Goal: Task Accomplishment & Management: Complete application form

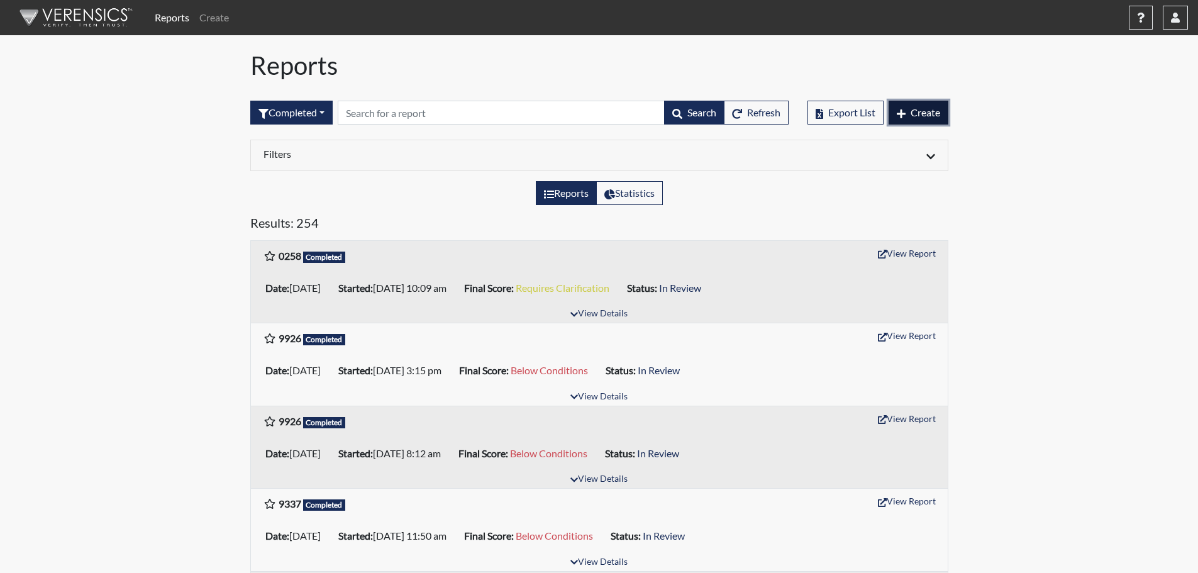
click at [907, 116] on button "Create" at bounding box center [919, 113] width 60 height 24
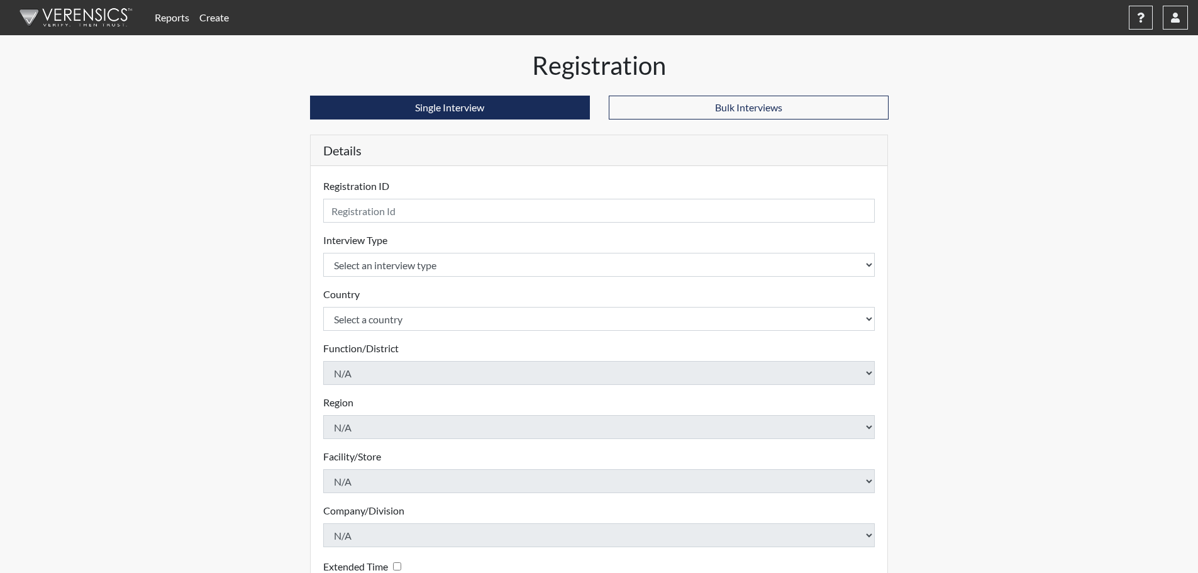
click at [76, 10] on img at bounding box center [73, 18] width 145 height 38
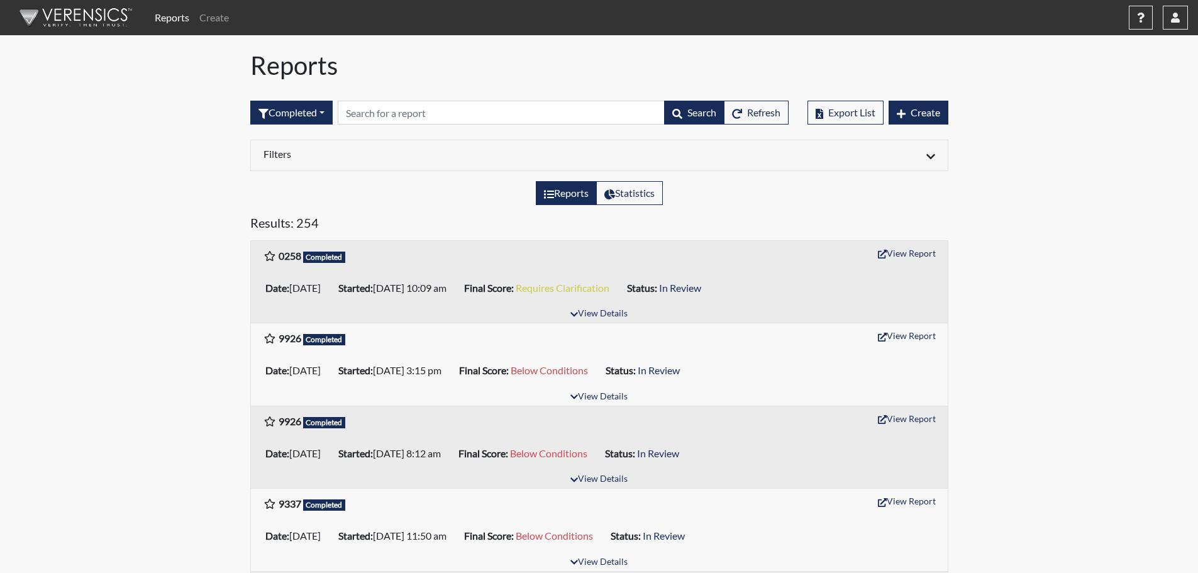
drag, startPoint x: 421, startPoint y: 47, endPoint x: 331, endPoint y: 41, distance: 90.2
click at [336, 74] on h1 "Reports" at bounding box center [599, 65] width 698 height 30
click at [921, 114] on span "Create" at bounding box center [926, 112] width 30 height 12
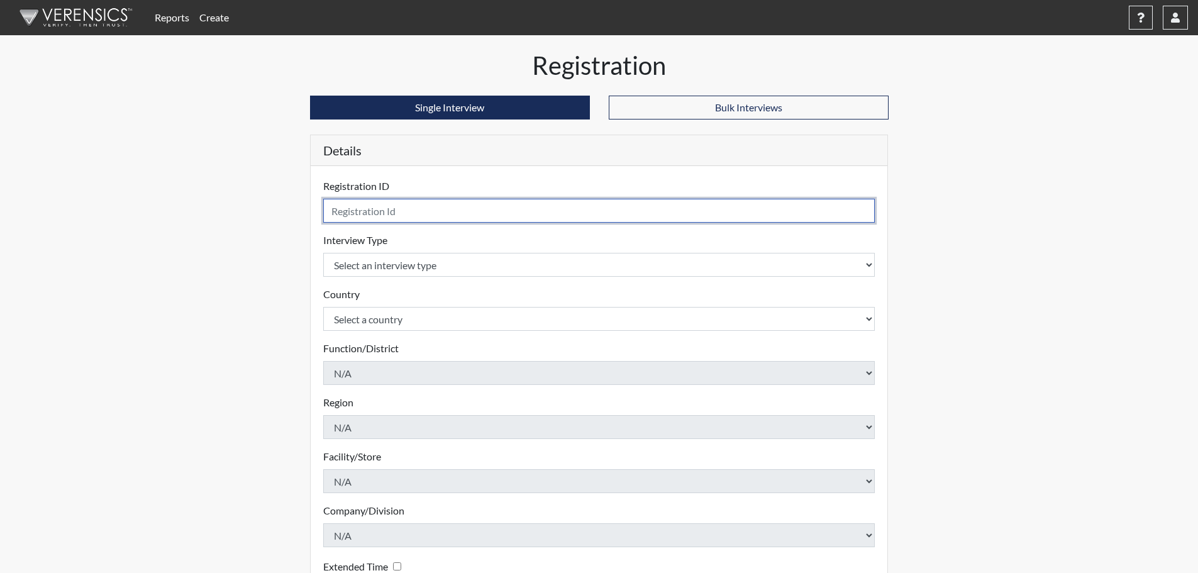
click at [357, 218] on input "text" at bounding box center [599, 211] width 552 height 24
type input "8098"
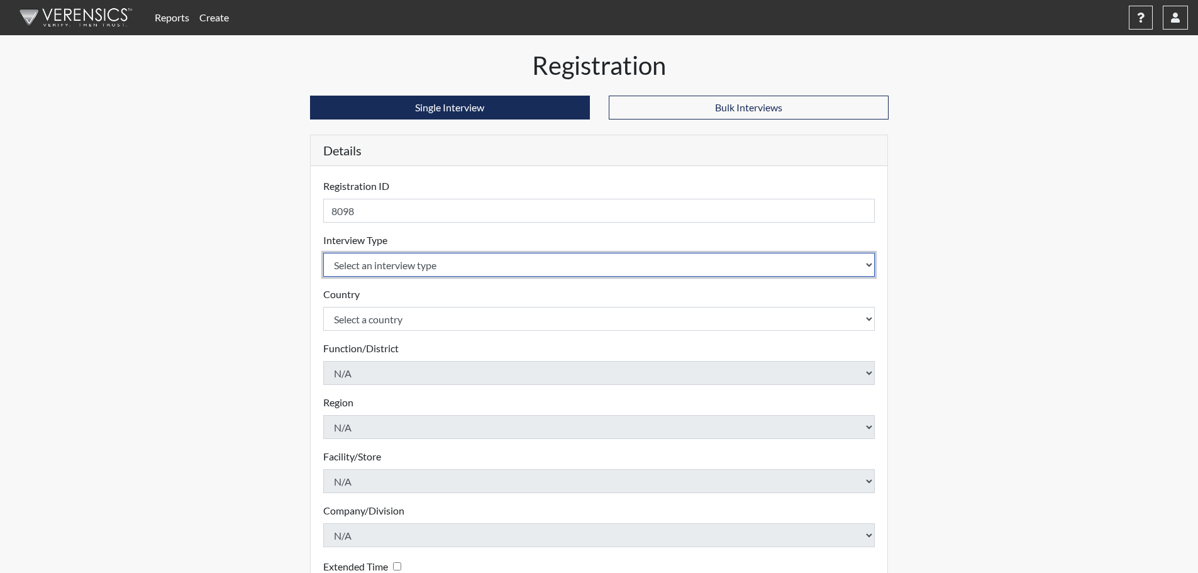
click at [484, 270] on select "Select an interview type Pre-Employment" at bounding box center [599, 265] width 552 height 24
select select "c2470aee-a530-11ea-a930-026c882af335"
click at [323, 253] on select "Select an interview type Pre-Employment" at bounding box center [599, 265] width 552 height 24
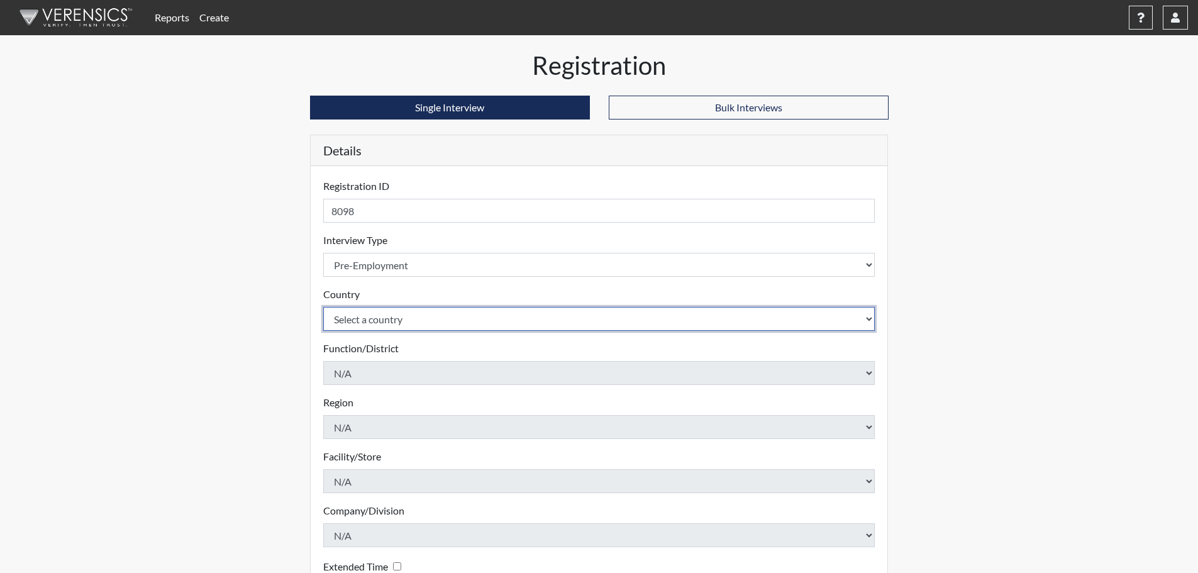
click at [453, 311] on select "Select a country [GEOGRAPHIC_DATA] [GEOGRAPHIC_DATA]" at bounding box center [599, 319] width 552 height 24
select select "united-states-of-[GEOGRAPHIC_DATA]"
click at [323, 307] on select "Select a country [GEOGRAPHIC_DATA] [GEOGRAPHIC_DATA]" at bounding box center [599, 319] width 552 height 24
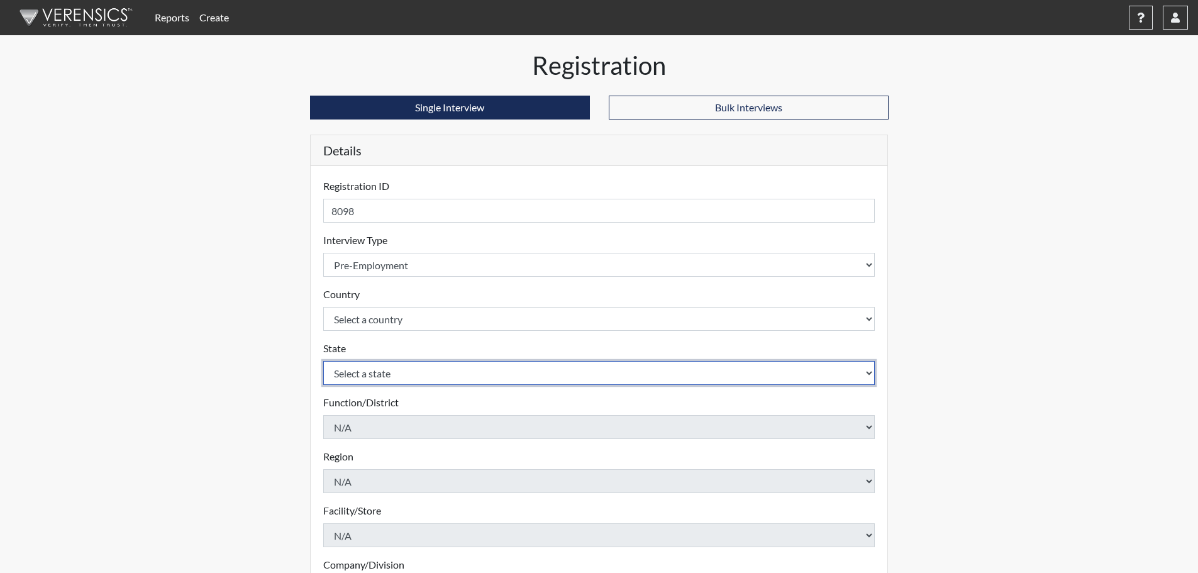
click at [397, 379] on select "Select a state [US_STATE] [US_STATE] [US_STATE] [US_STATE] [US_STATE] [US_STATE…" at bounding box center [599, 373] width 552 height 24
select select "CT"
click at [323, 361] on select "Select a state [US_STATE] [US_STATE] [US_STATE] [US_STATE] [US_STATE] [US_STATE…" at bounding box center [599, 373] width 552 height 24
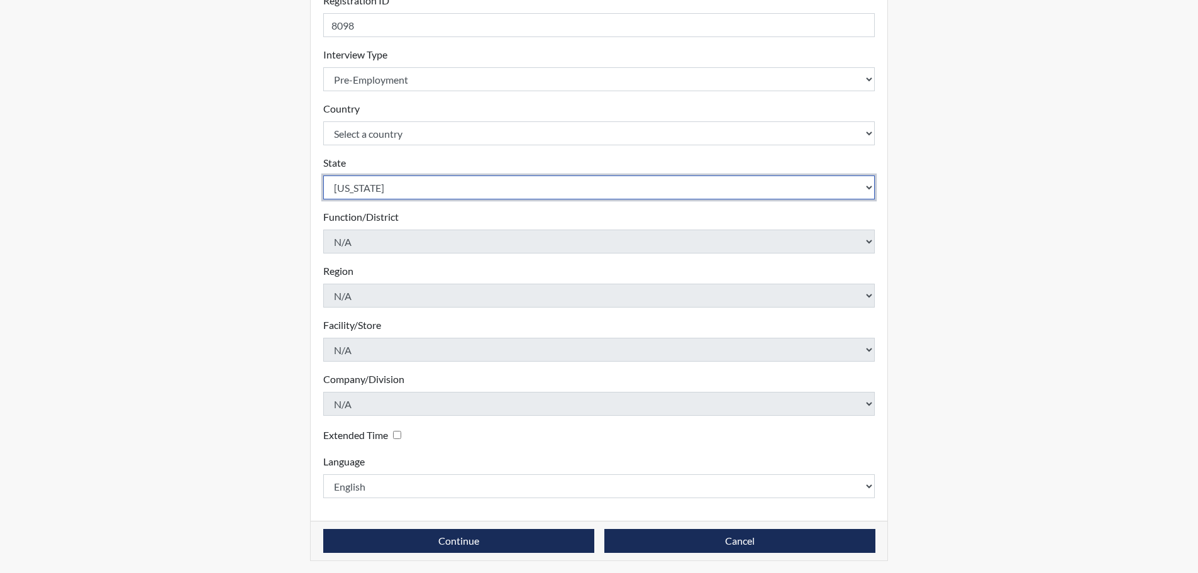
scroll to position [189, 0]
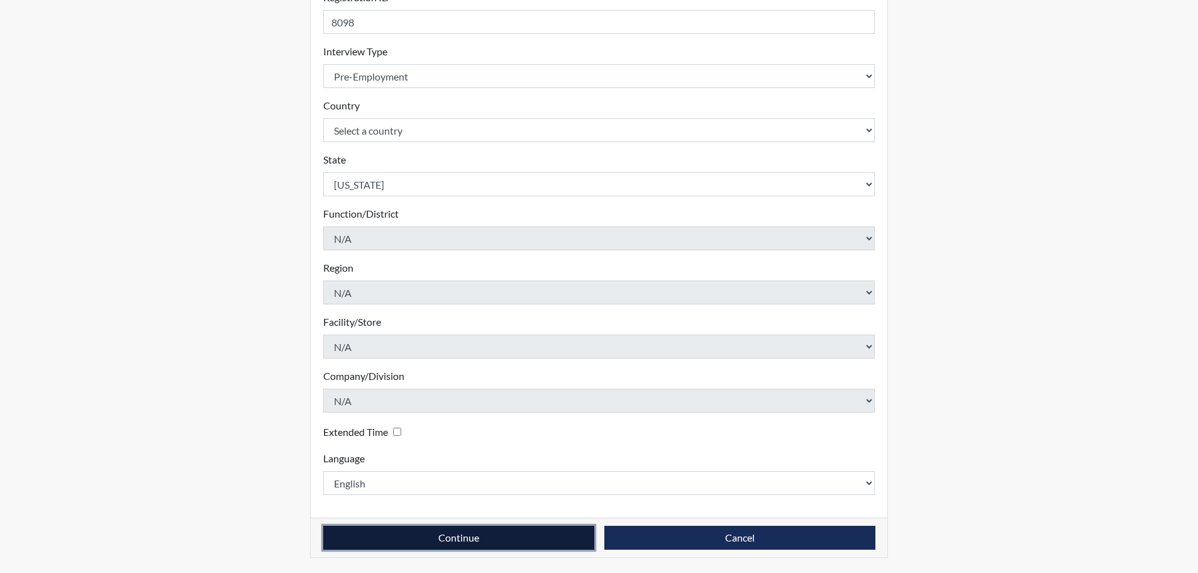
click at [394, 534] on button "Continue" at bounding box center [458, 538] width 271 height 24
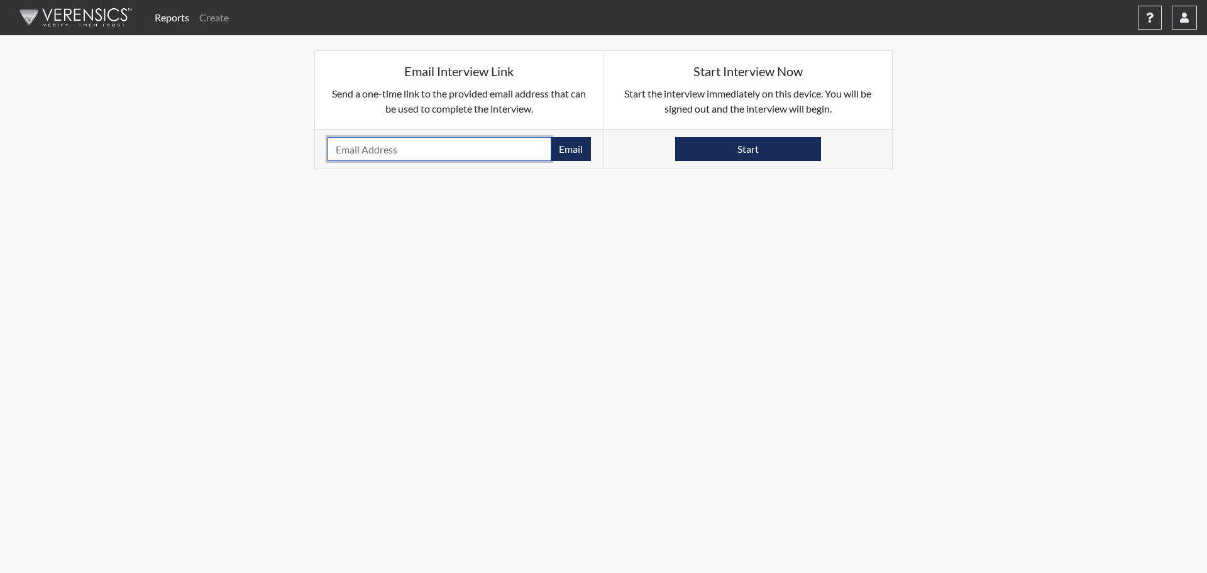
click at [456, 146] on input "email" at bounding box center [440, 149] width 224 height 24
paste input "[EMAIL_ADDRESS][DOMAIN_NAME]"
type input "[EMAIL_ADDRESS][DOMAIN_NAME]"
click at [555, 156] on button "Email" at bounding box center [571, 149] width 40 height 24
